Goal: Communication & Community: Participate in discussion

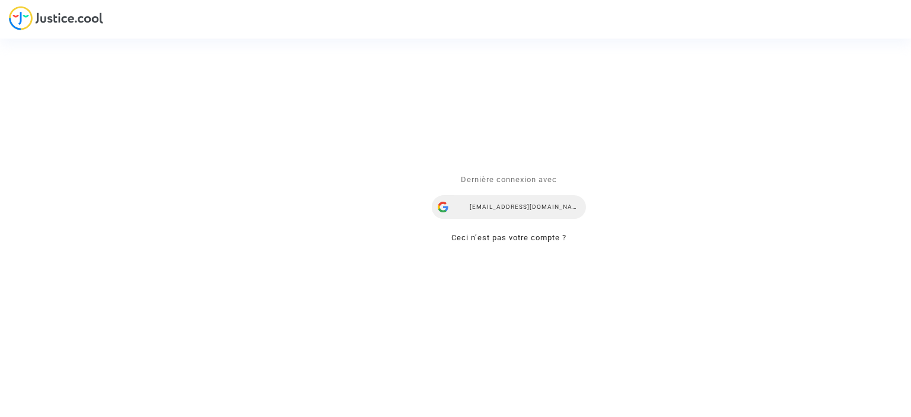
click at [480, 206] on div "[EMAIL_ADDRESS][DOMAIN_NAME]" at bounding box center [509, 207] width 154 height 24
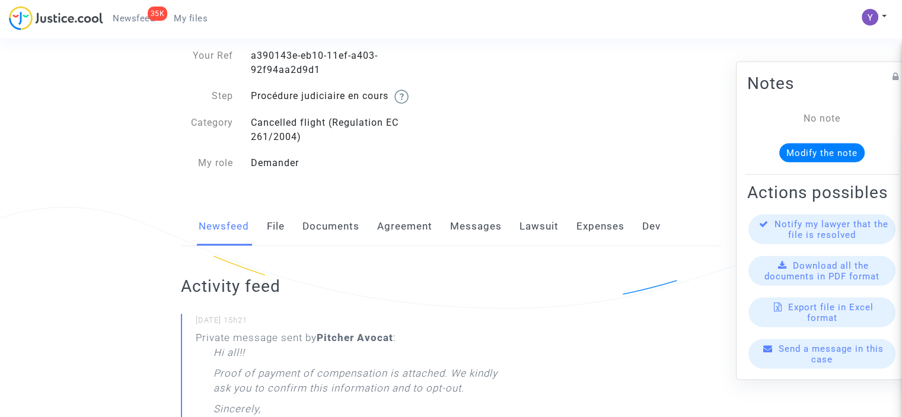
scroll to position [50, 0]
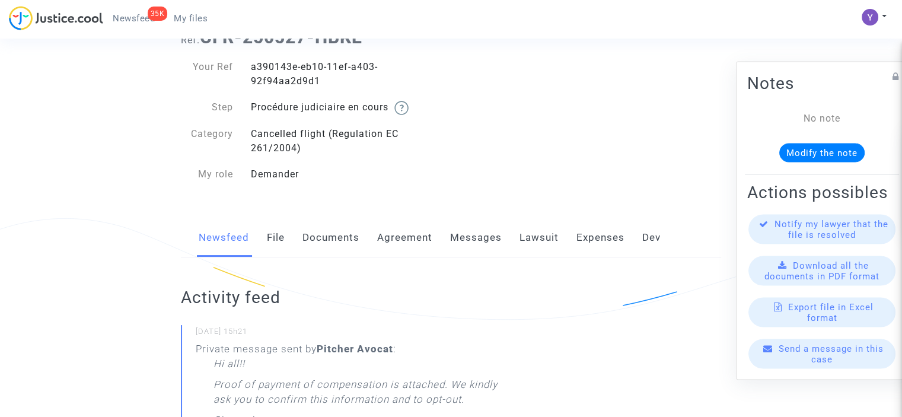
click at [273, 239] on link "File" at bounding box center [276, 237] width 18 height 39
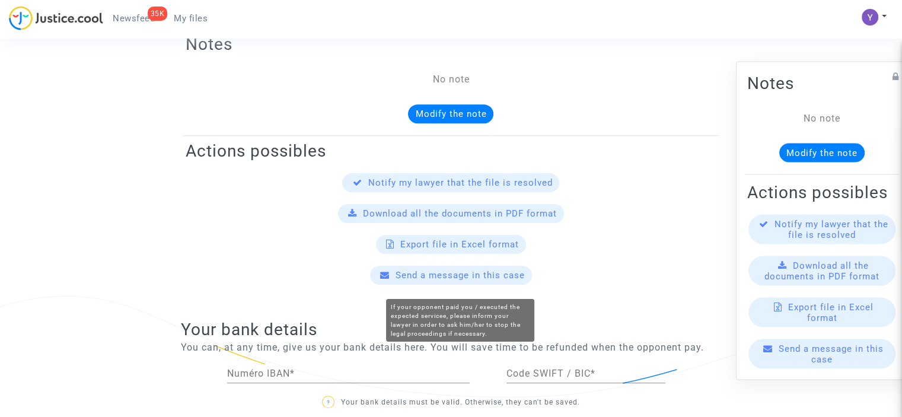
scroll to position [178, 0]
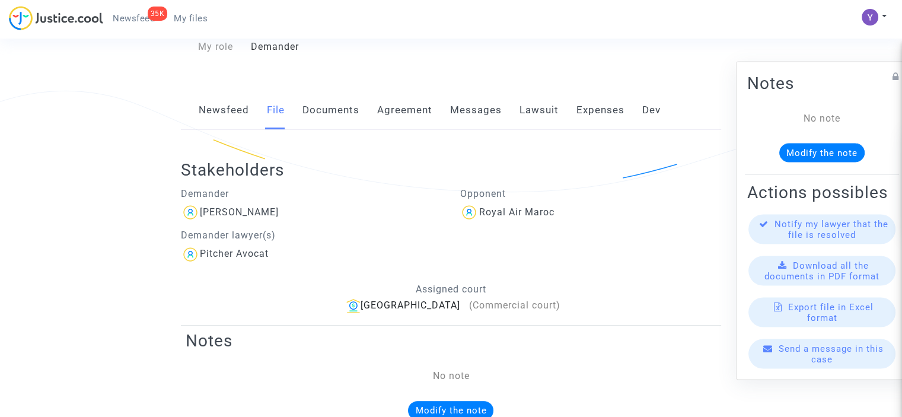
click at [454, 116] on link "Messages" at bounding box center [476, 110] width 52 height 39
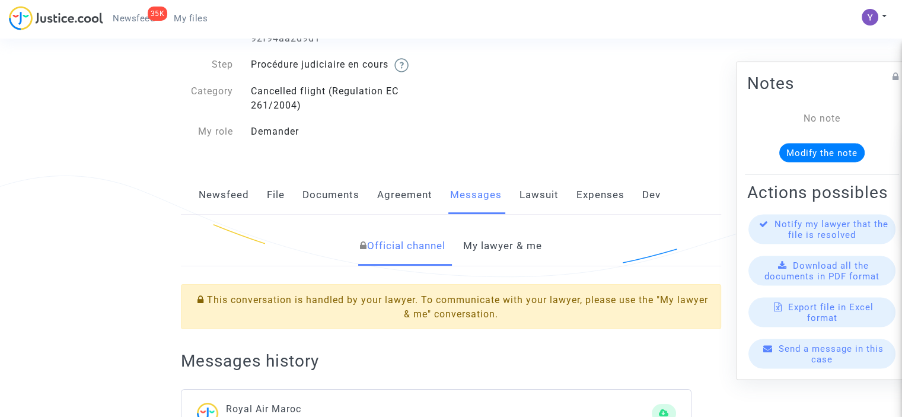
scroll to position [178, 0]
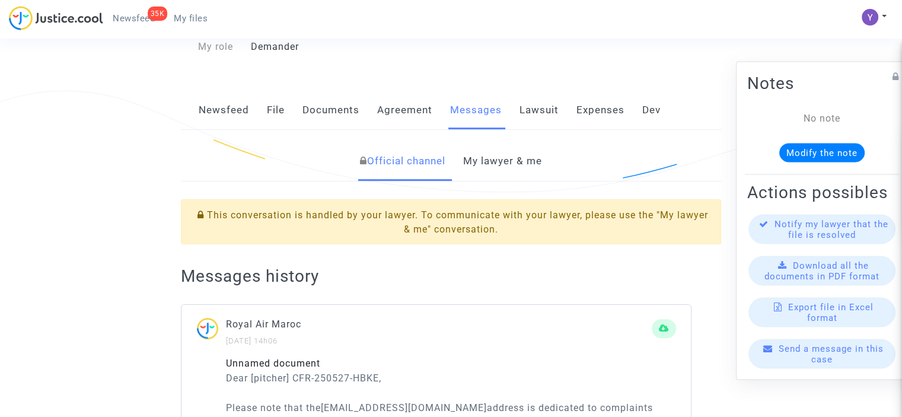
click at [394, 109] on link "Agreement" at bounding box center [404, 110] width 55 height 39
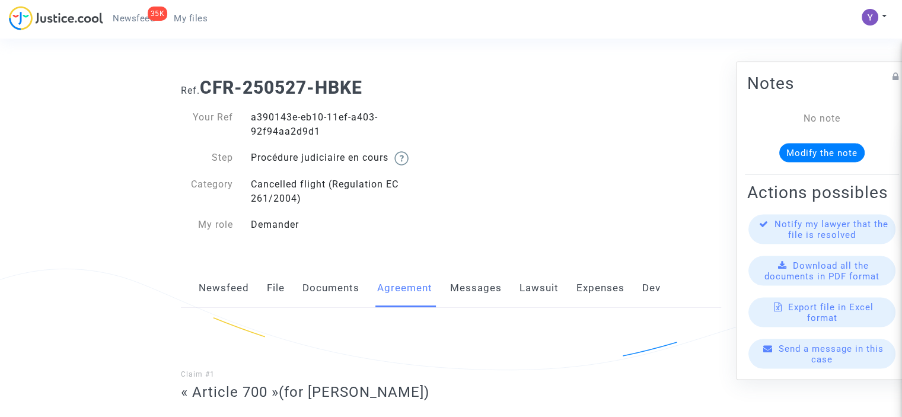
click at [219, 277] on link "Newsfeed" at bounding box center [224, 288] width 50 height 39
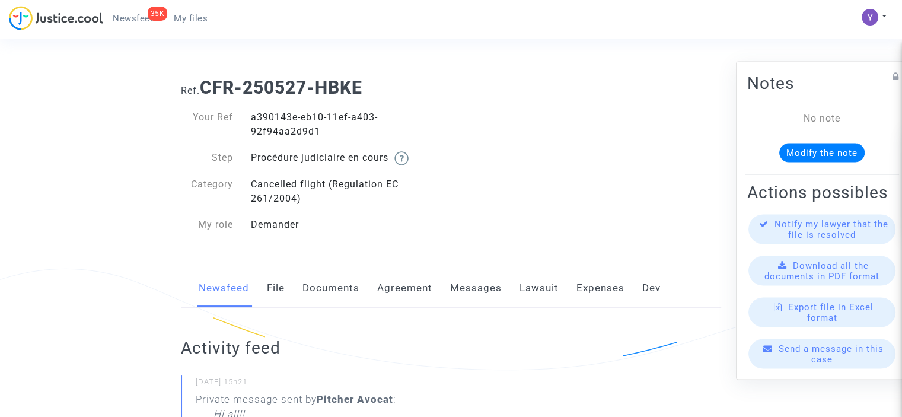
scroll to position [297, 0]
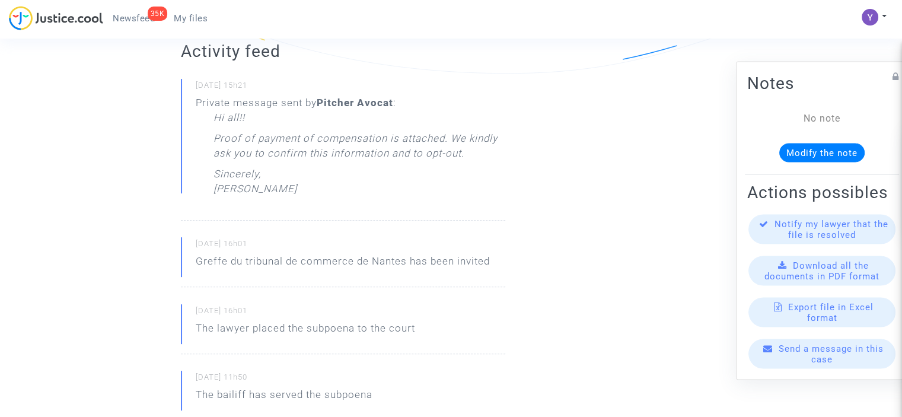
click at [246, 170] on p "Sincerely, Clara" at bounding box center [256, 185] width 84 height 36
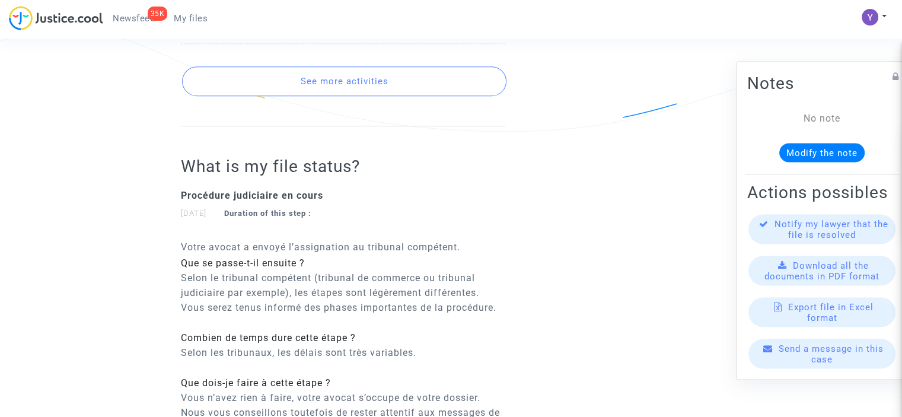
scroll to position [652, 0]
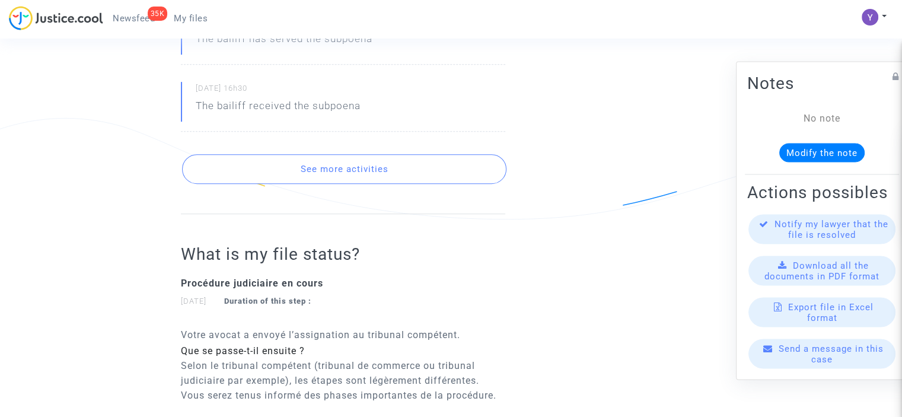
click at [354, 177] on button "See more activities" at bounding box center [344, 169] width 324 height 30
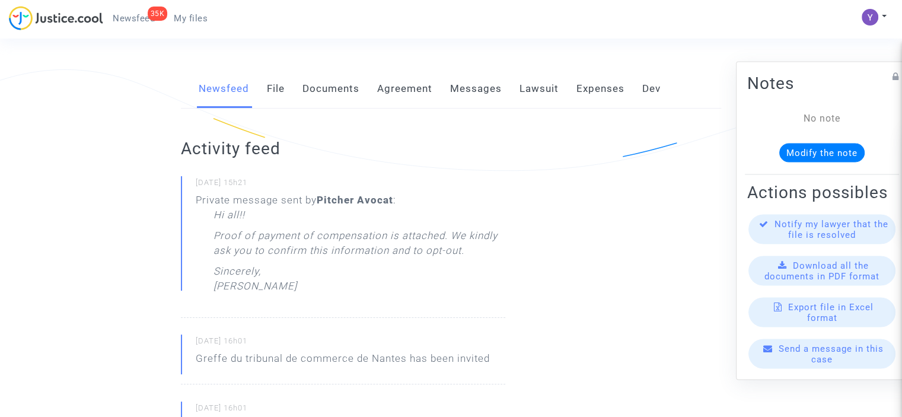
scroll to position [297, 0]
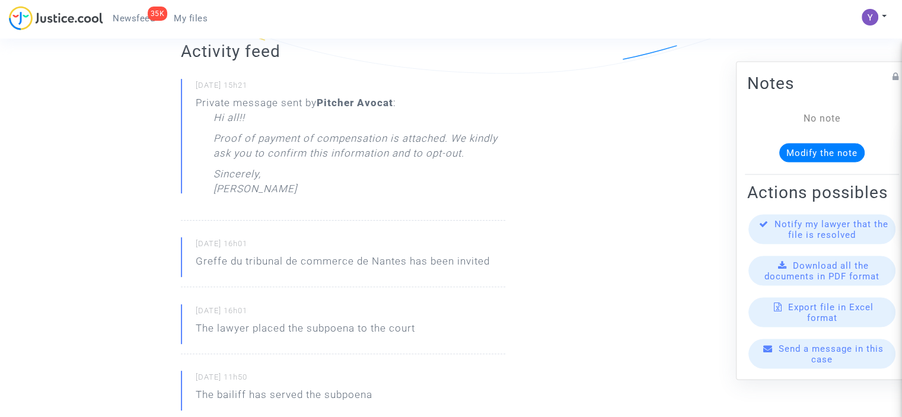
click at [823, 361] on span "Send a message in this case" at bounding box center [831, 353] width 105 height 21
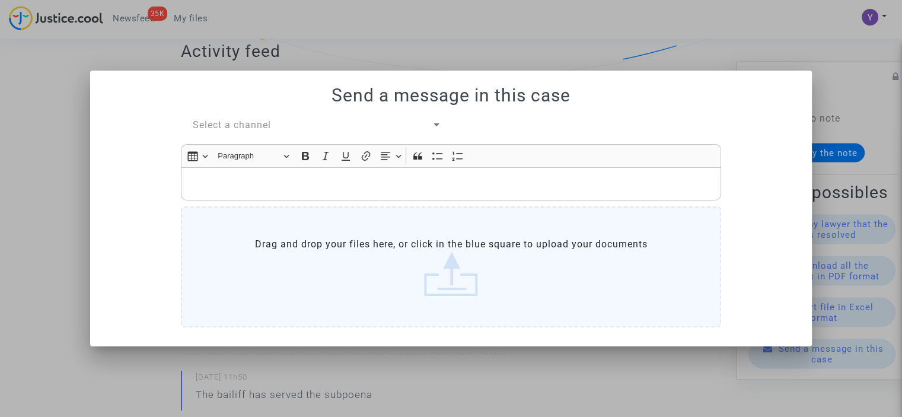
click at [254, 120] on span "Select a channel" at bounding box center [232, 124] width 78 height 11
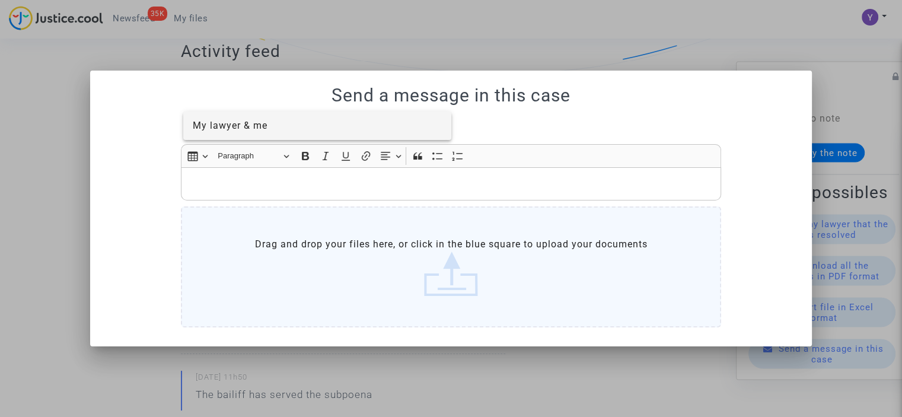
click at [262, 128] on span "My lawyer & me" at bounding box center [230, 125] width 75 height 11
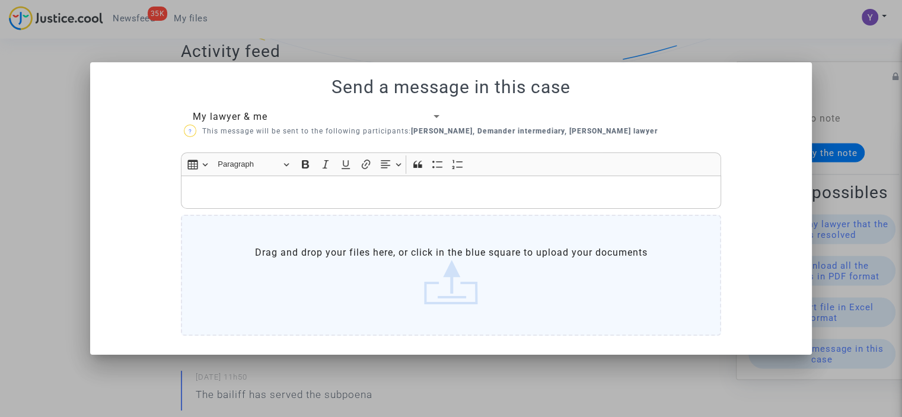
click at [259, 187] on p "Rich Text Editor, main" at bounding box center [451, 192] width 528 height 15
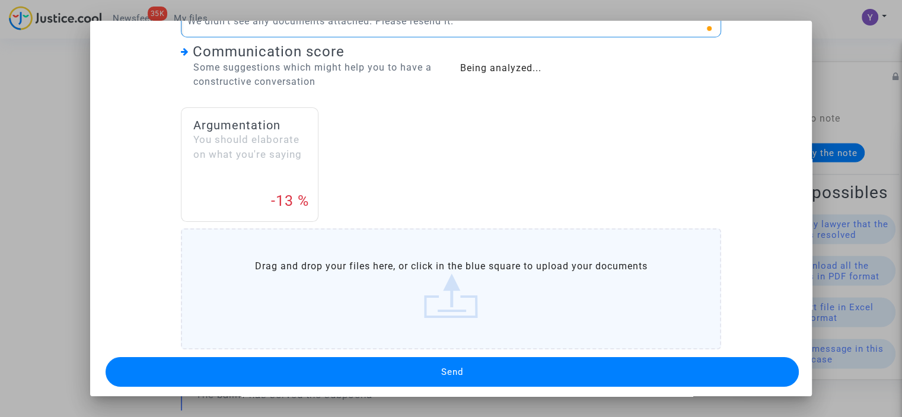
scroll to position [170, 0]
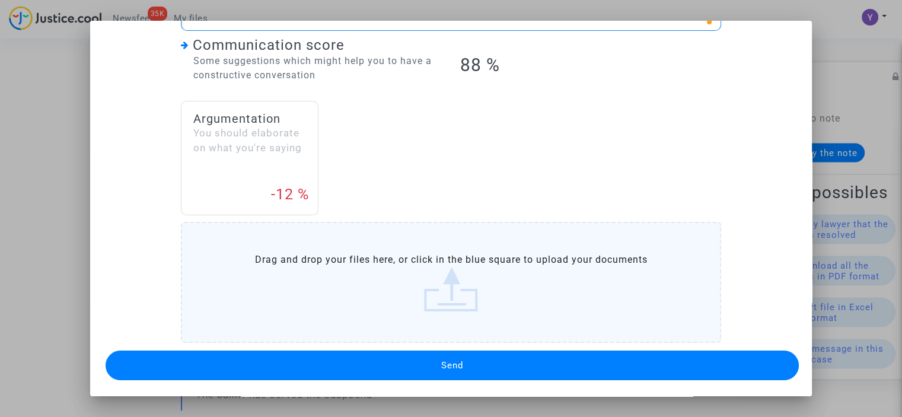
click at [409, 361] on button "Send" at bounding box center [452, 366] width 693 height 30
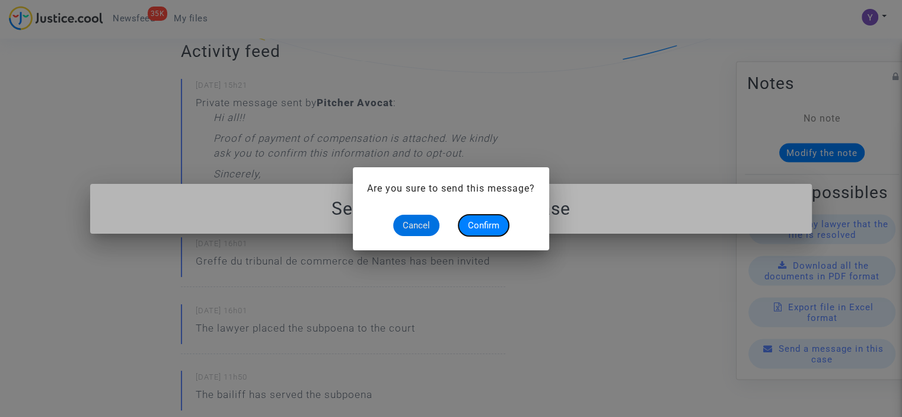
click at [494, 225] on span "Confirm" at bounding box center [483, 225] width 31 height 11
